Goal: Check status: Check status

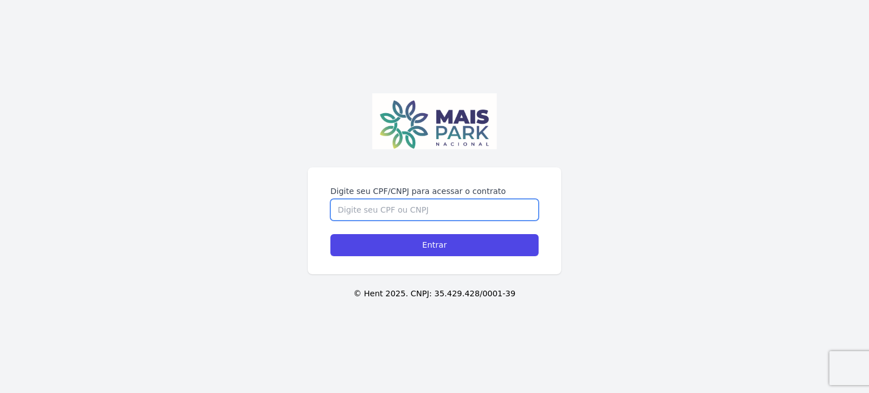
click at [419, 205] on input "Digite seu CPF/CNPJ para acessar o contrato" at bounding box center [435, 210] width 208 height 22
type input "12761091647"
click at [331, 234] on input "Entrar" at bounding box center [435, 245] width 208 height 22
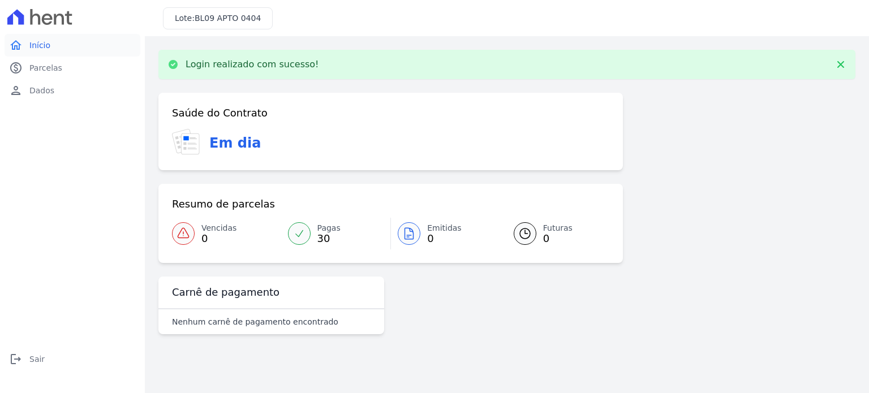
click at [47, 49] on span "Início" at bounding box center [39, 45] width 21 height 11
